Goal: Transaction & Acquisition: Book appointment/travel/reservation

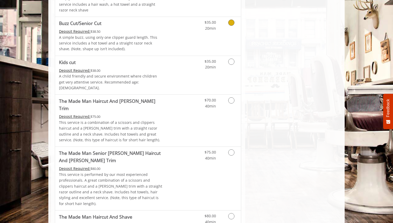
scroll to position [393, 0]
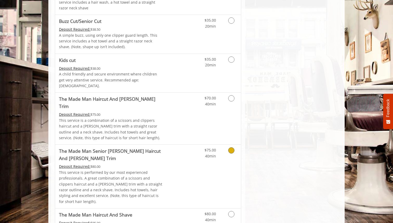
click at [187, 145] on link "Discounted Price" at bounding box center [179, 176] width 31 height 63
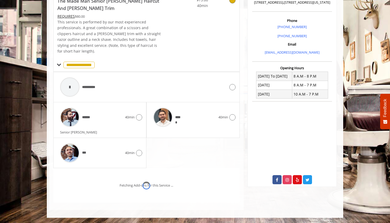
scroll to position [154, 0]
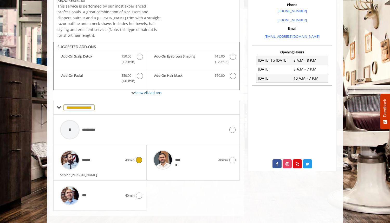
click at [141, 157] on icon at bounding box center [139, 160] width 6 height 6
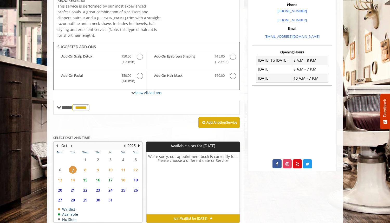
scroll to position [173, 0]
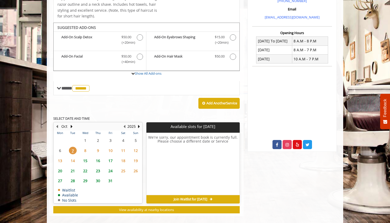
click at [86, 157] on span "15" at bounding box center [85, 161] width 8 height 8
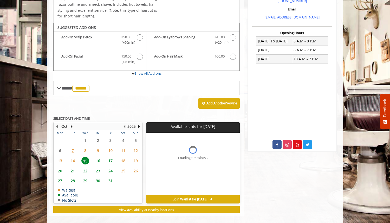
scroll to position [181, 0]
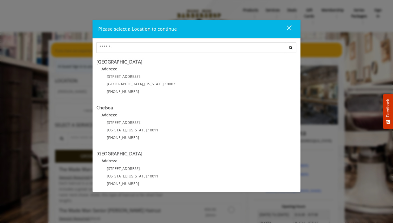
click at [294, 27] on button "close" at bounding box center [286, 29] width 18 height 11
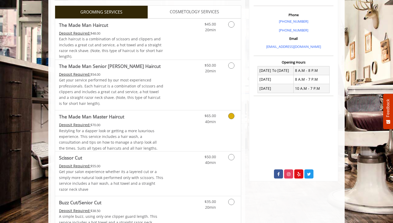
scroll to position [144, 0]
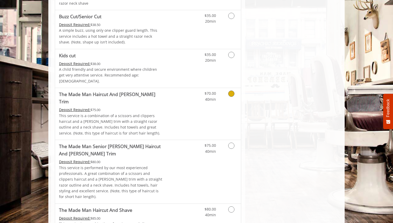
click at [214, 105] on div "$70.00 40min" at bounding box center [217, 114] width 47 height 52
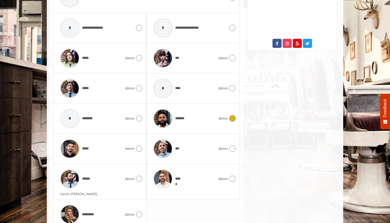
scroll to position [274, 0]
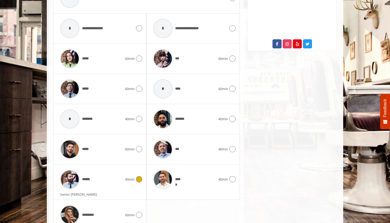
click at [139, 176] on div "****** 40min" at bounding box center [99, 179] width 85 height 25
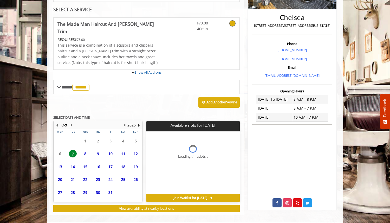
scroll to position [160, 0]
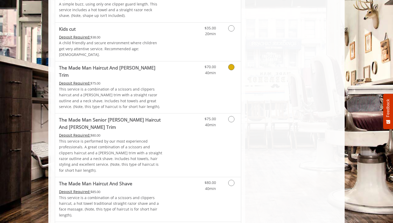
scroll to position [426, 0]
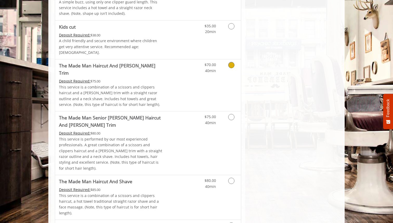
click at [193, 80] on link "Discounted Price" at bounding box center [179, 85] width 31 height 52
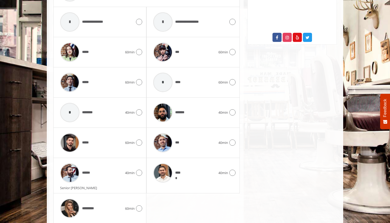
scroll to position [292, 0]
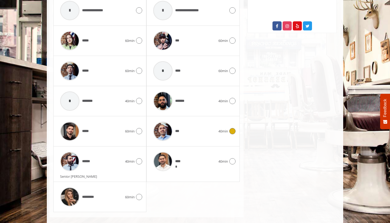
click at [231, 129] on div "*** 40min" at bounding box center [193, 131] width 85 height 25
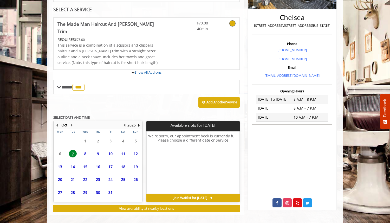
scroll to position [160, 0]
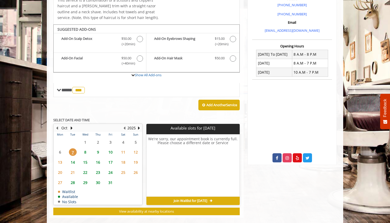
click at [87, 148] on span "8" at bounding box center [85, 152] width 8 height 8
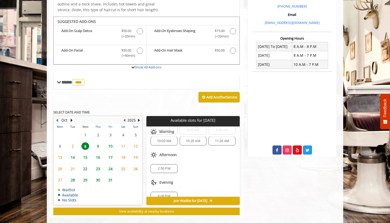
scroll to position [29, 0]
click at [99, 142] on span "9" at bounding box center [98, 146] width 8 height 8
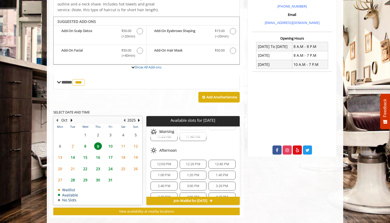
scroll to position [20, 0]
